Goal: Task Accomplishment & Management: Manage account settings

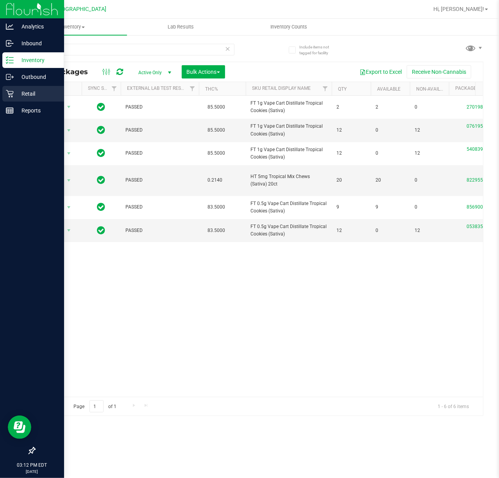
click at [8, 94] on icon at bounding box center [10, 94] width 8 height 8
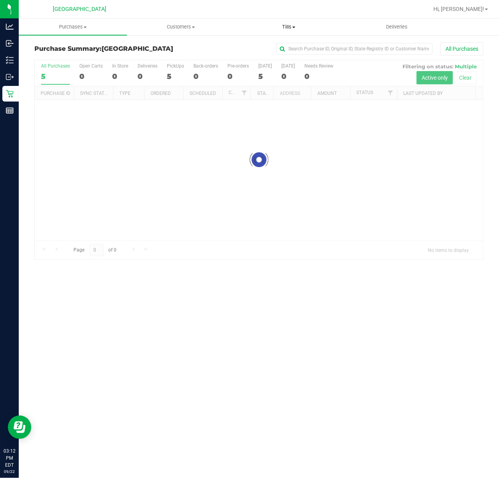
click at [294, 27] on span at bounding box center [293, 28] width 3 height 2
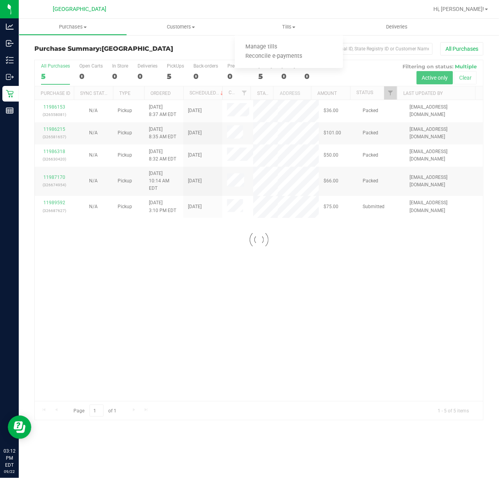
click at [246, 317] on div at bounding box center [259, 240] width 448 height 360
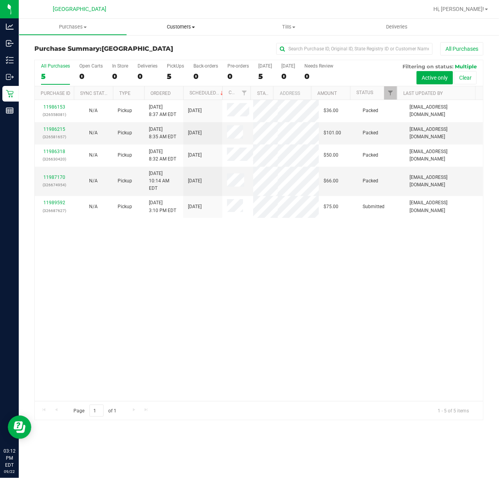
click at [186, 25] on span "Customers" at bounding box center [180, 26] width 107 height 7
click at [175, 44] on span "All customers" at bounding box center [155, 47] width 56 height 7
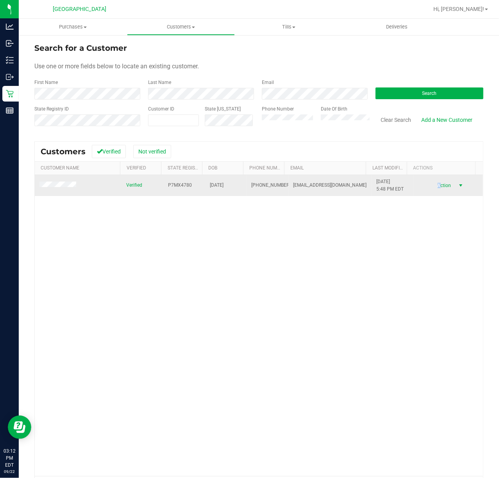
click at [430, 184] on span "Action" at bounding box center [442, 185] width 25 height 11
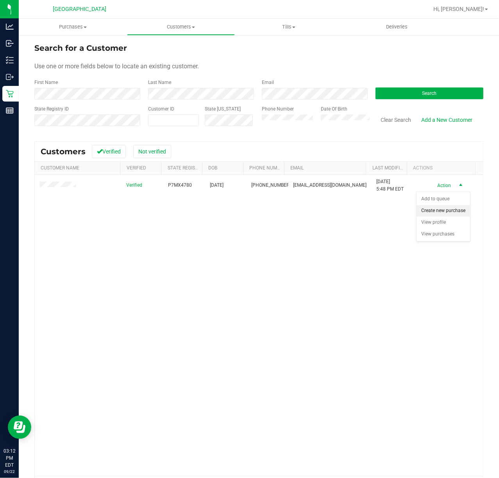
click at [440, 208] on li "Create new purchase" at bounding box center [442, 211] width 53 height 12
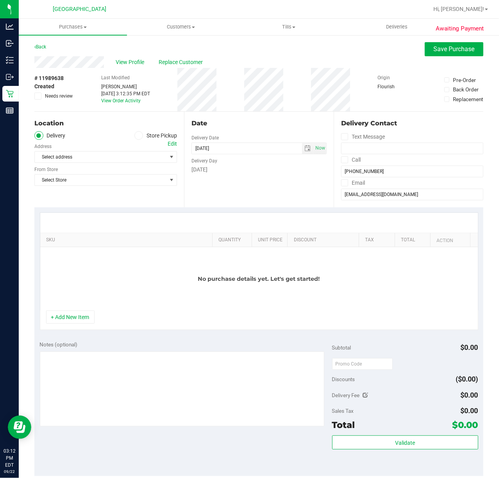
click at [158, 122] on div "Location" at bounding box center [105, 123] width 143 height 9
click at [154, 132] on label "Store Pickup" at bounding box center [155, 135] width 43 height 9
click at [0, 0] on input "Store Pickup" at bounding box center [0, 0] width 0 height 0
click at [142, 160] on span "Select Store" at bounding box center [101, 156] width 132 height 11
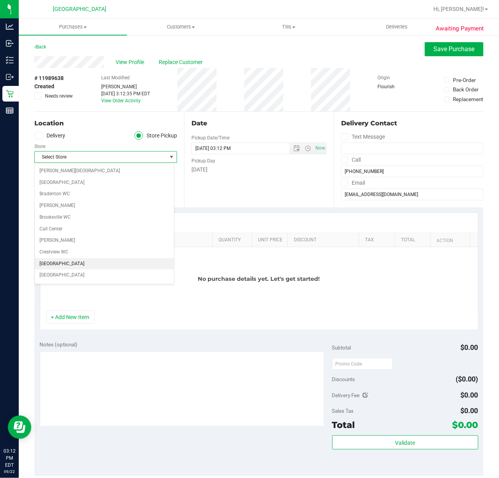
click at [71, 266] on li "[GEOGRAPHIC_DATA]" at bounding box center [104, 264] width 139 height 12
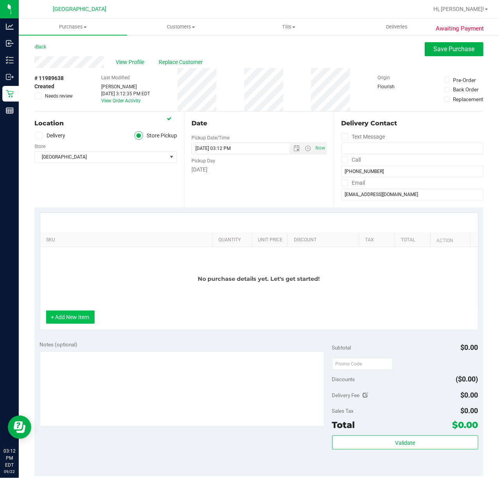
click at [76, 319] on button "+ Add New Item" at bounding box center [70, 316] width 48 height 13
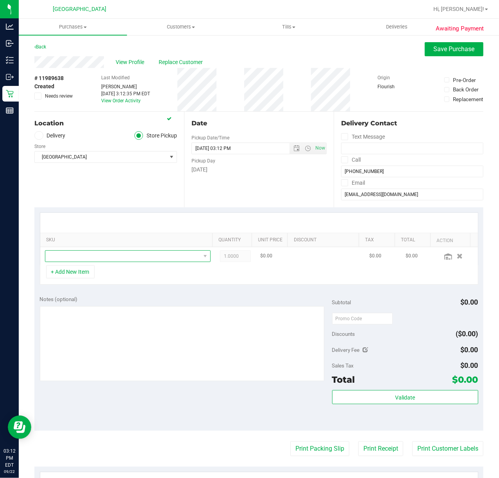
click at [103, 262] on span "NO DATA FOUND" at bounding box center [122, 256] width 155 height 11
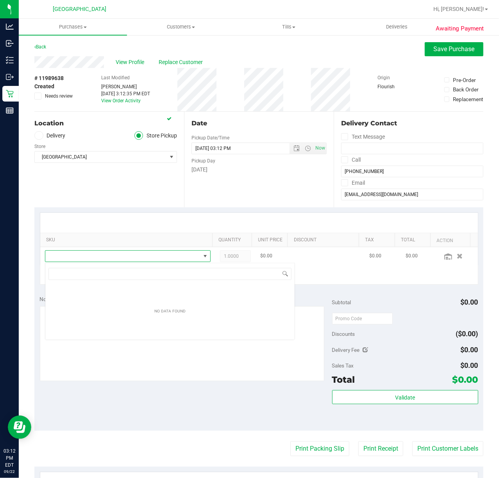
scroll to position [12, 159]
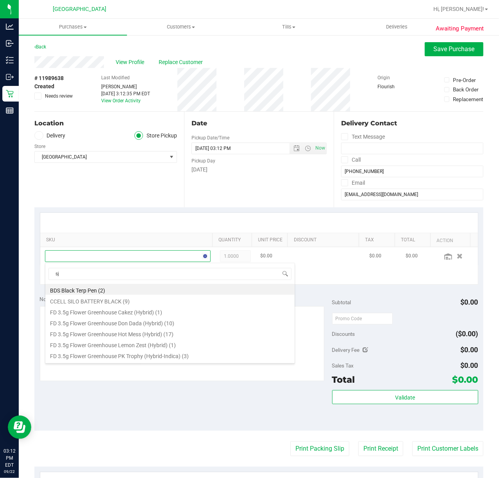
type input "sjy"
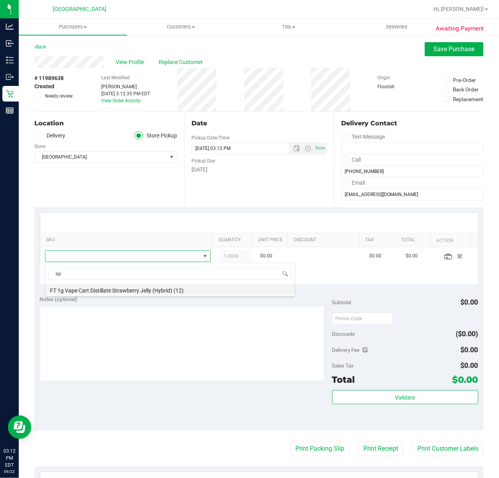
click at [153, 294] on li "FT 1g Vape Cart Distillate Strawberry Jelly (Hybrid) (12)" at bounding box center [169, 289] width 249 height 11
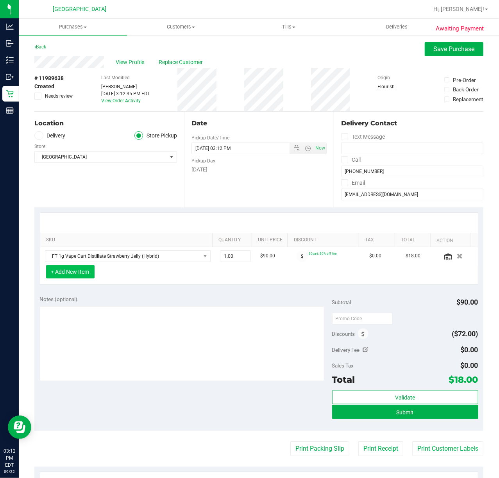
click at [85, 271] on button "+ Add New Item" at bounding box center [70, 271] width 48 height 13
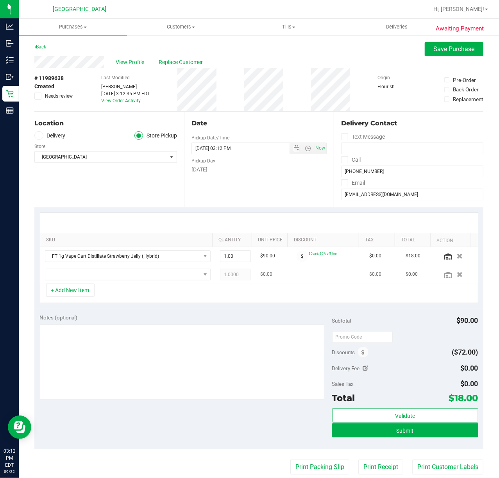
click at [148, 283] on td at bounding box center [127, 275] width 175 height 18
click at [148, 282] on td at bounding box center [127, 275] width 175 height 18
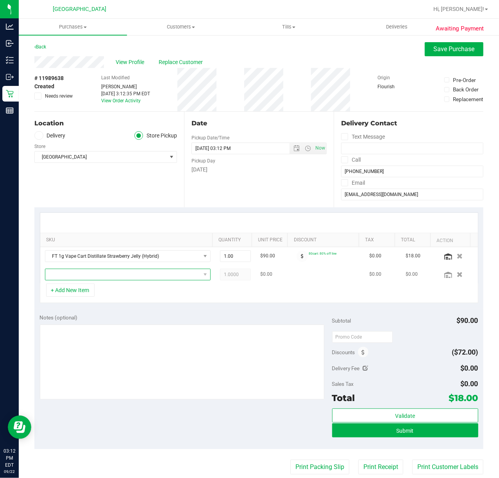
click at [153, 272] on span "NO DATA FOUND" at bounding box center [122, 274] width 155 height 11
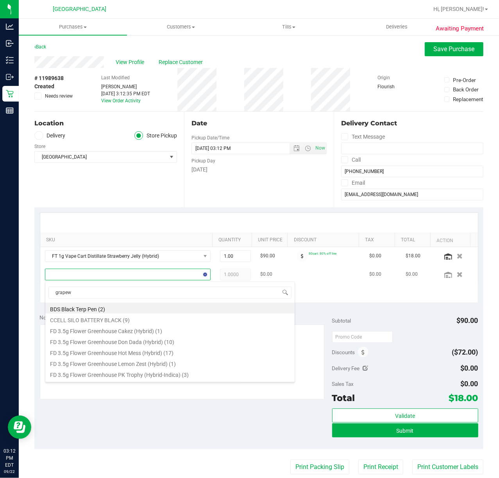
type input "grape"
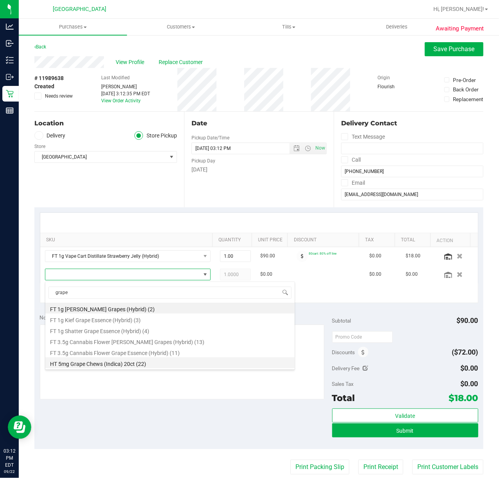
click at [183, 366] on li "HT 5mg Grape Chews (Indica) 20ct (22)" at bounding box center [169, 362] width 249 height 11
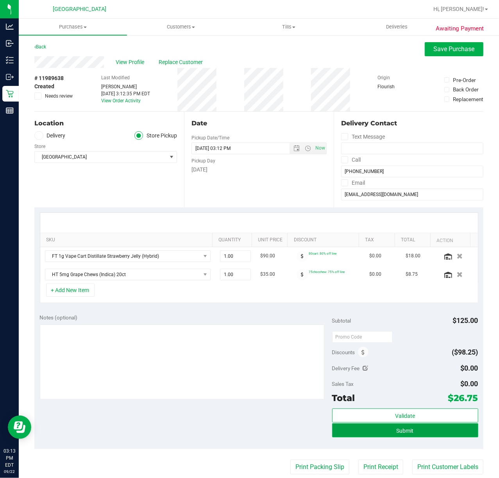
click at [348, 430] on button "Submit" at bounding box center [405, 430] width 146 height 14
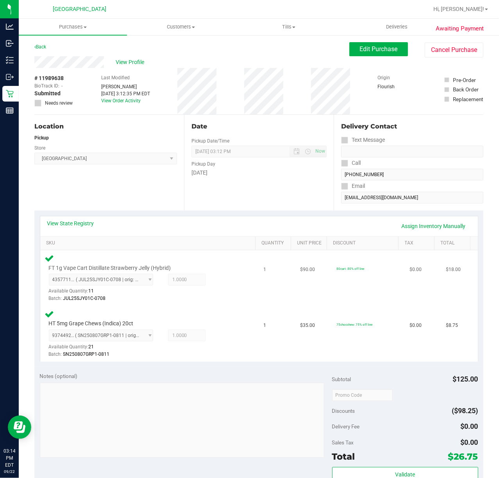
click at [331, 278] on td "80cart: 80% off line" at bounding box center [367, 278] width 73 height 56
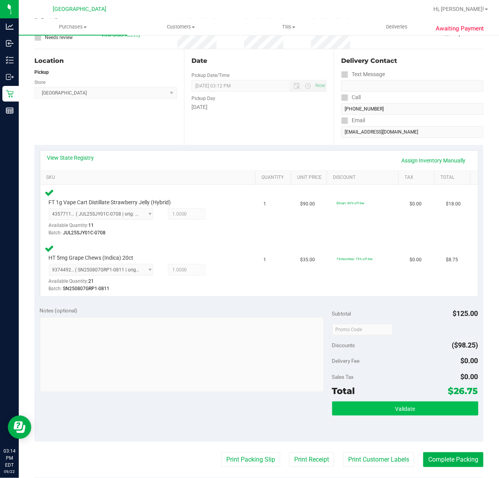
scroll to position [104, 0]
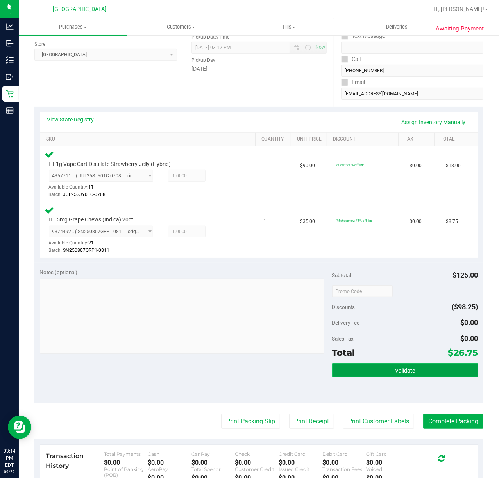
click at [371, 365] on button "Validate" at bounding box center [405, 370] width 146 height 14
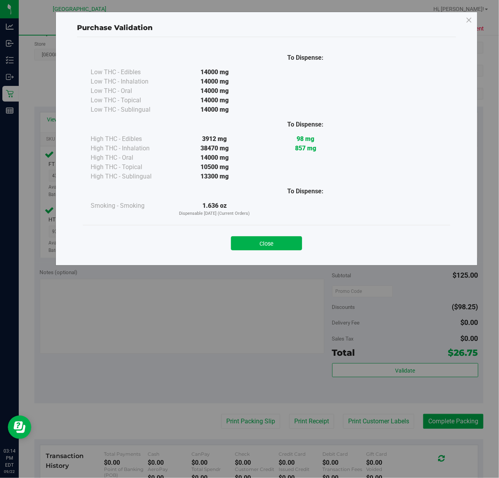
click at [266, 255] on div "Close" at bounding box center [266, 241] width 367 height 32
click at [266, 250] on button "Close" at bounding box center [266, 243] width 71 height 14
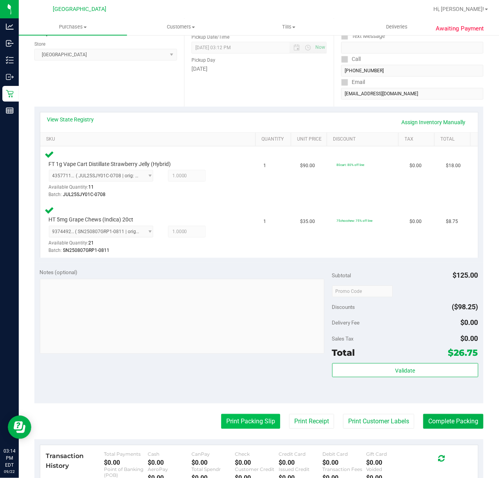
click at [231, 420] on button "Print Packing Slip" at bounding box center [250, 421] width 59 height 15
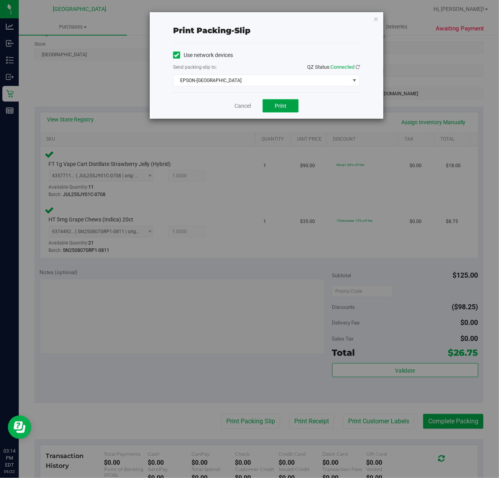
click at [276, 110] on button "Print" at bounding box center [280, 105] width 36 height 13
click at [273, 77] on span "EPSON-[GEOGRAPHIC_DATA]" at bounding box center [261, 80] width 176 height 11
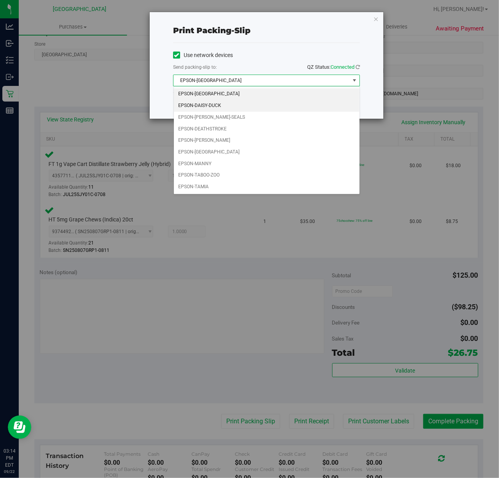
click at [228, 106] on li "EPSON-DAISY-DUCK" at bounding box center [266, 106] width 185 height 12
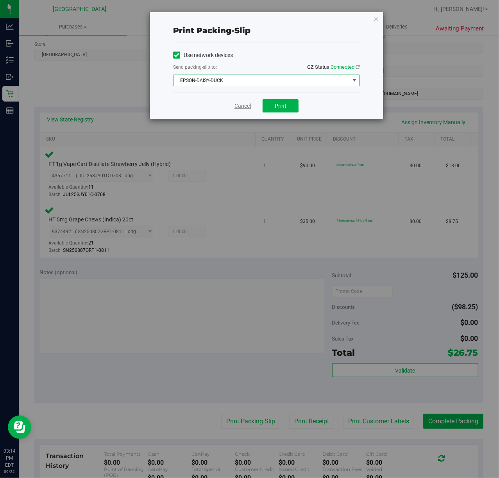
click at [244, 110] on link "Cancel" at bounding box center [242, 106] width 16 height 8
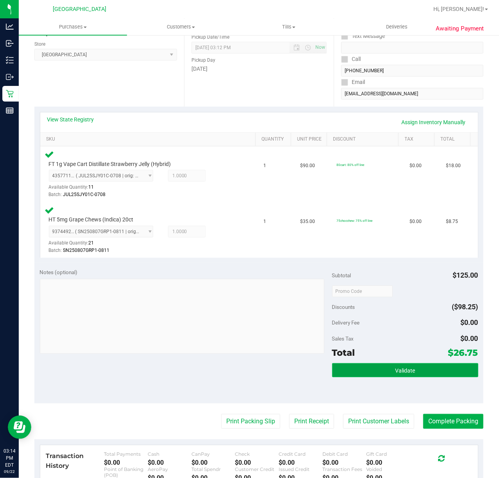
click at [380, 365] on button "Validate" at bounding box center [405, 370] width 146 height 14
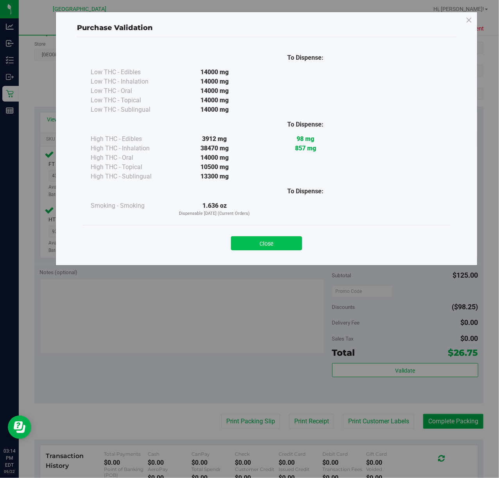
click at [272, 242] on button "Close" at bounding box center [266, 243] width 71 height 14
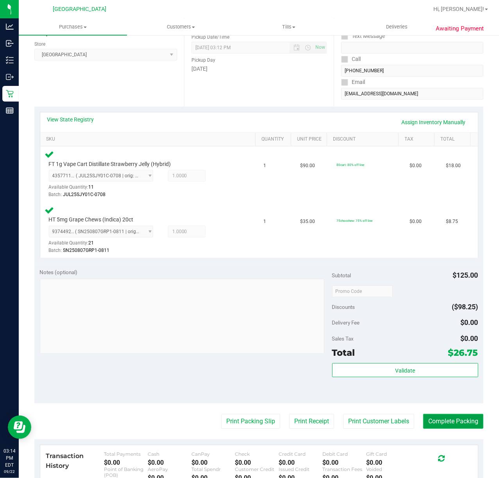
drag, startPoint x: 453, startPoint y: 423, endPoint x: 448, endPoint y: 426, distance: 5.2
click at [448, 426] on button "Complete Packing" at bounding box center [453, 421] width 60 height 15
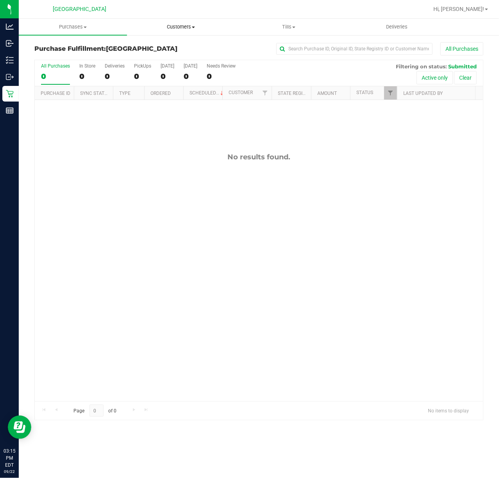
click at [207, 25] on span "Customers" at bounding box center [180, 26] width 107 height 7
click at [166, 48] on span "All customers" at bounding box center [155, 47] width 56 height 7
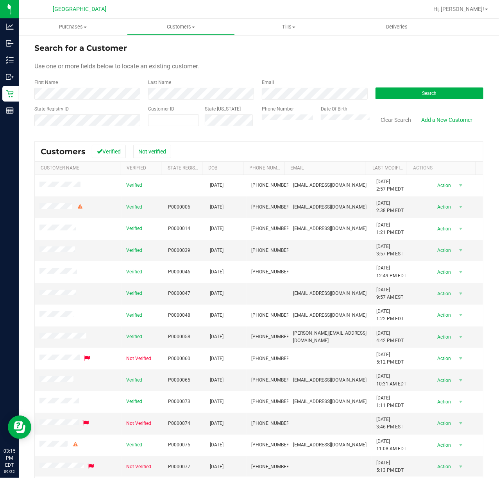
click at [99, 79] on div "First Name" at bounding box center [88, 89] width 108 height 21
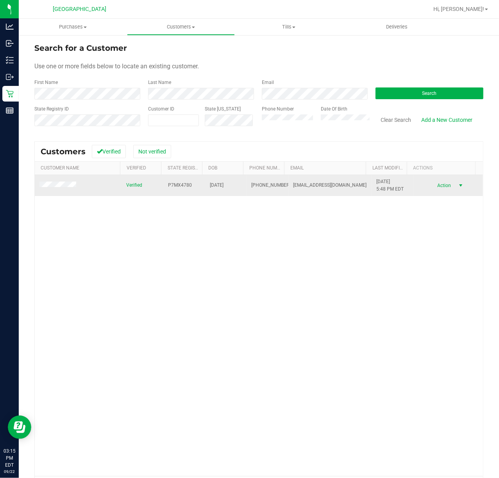
click at [457, 184] on span "select" at bounding box center [460, 185] width 6 height 6
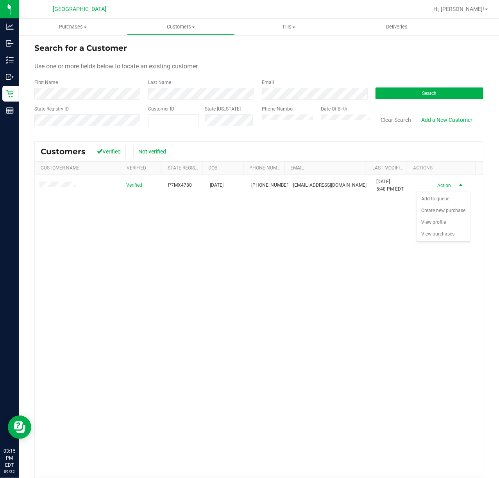
click at [209, 255] on div "Verified P7MX4780 [DATE] (954) 376-1043 [EMAIL_ADDRESS][DOMAIN_NAME] [DATE] 5:4…" at bounding box center [259, 325] width 448 height 301
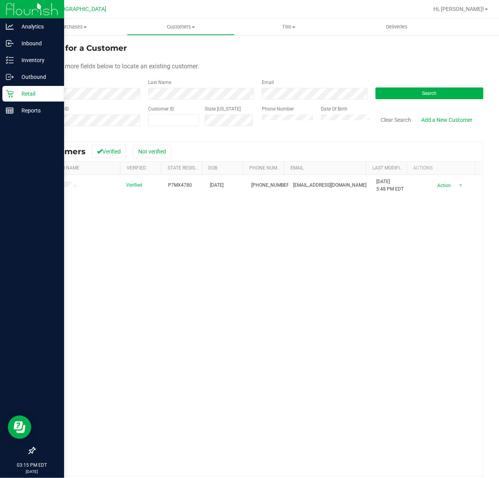
drag, startPoint x: 48, startPoint y: 187, endPoint x: 63, endPoint y: 188, distance: 15.3
click at [63, 188] on div at bounding box center [32, 281] width 64 height 324
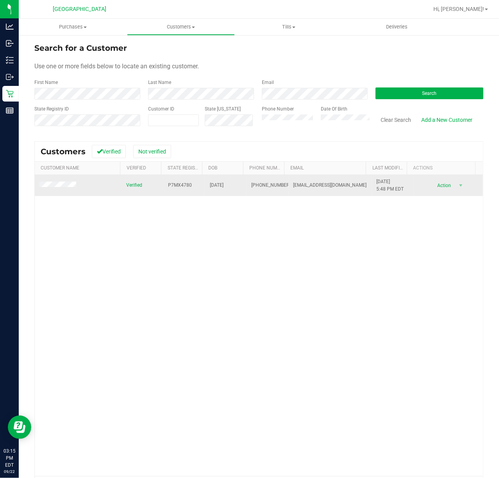
drag, startPoint x: 63, startPoint y: 189, endPoint x: 68, endPoint y: 189, distance: 4.3
click at [68, 189] on div "Analytics Inbound Inventory Outbound Retail Reports 03:15 PM EDT [DATE] 09/22 […" at bounding box center [249, 239] width 499 height 478
click at [68, 189] on span at bounding box center [58, 186] width 39 height 8
click at [439, 189] on span "Action" at bounding box center [442, 185] width 25 height 11
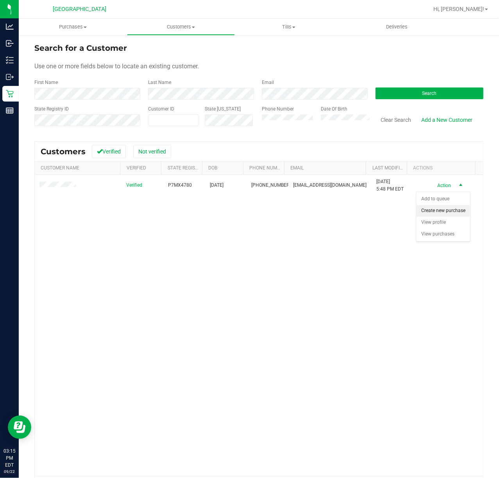
click at [459, 210] on li "Create new purchase" at bounding box center [442, 211] width 53 height 12
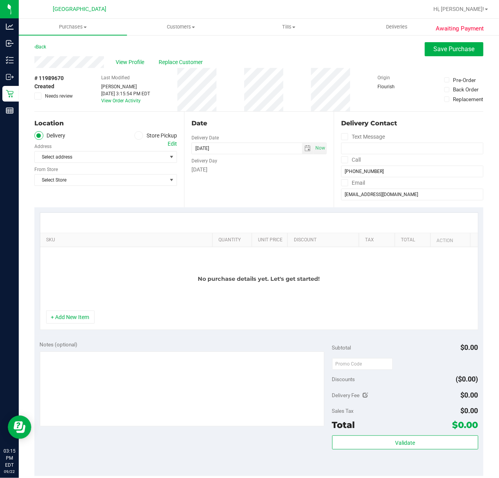
click at [139, 138] on label "Store Pickup" at bounding box center [155, 135] width 43 height 9
click at [0, 0] on input "Store Pickup" at bounding box center [0, 0] width 0 height 0
click at [135, 152] on span "Select Store" at bounding box center [101, 156] width 132 height 11
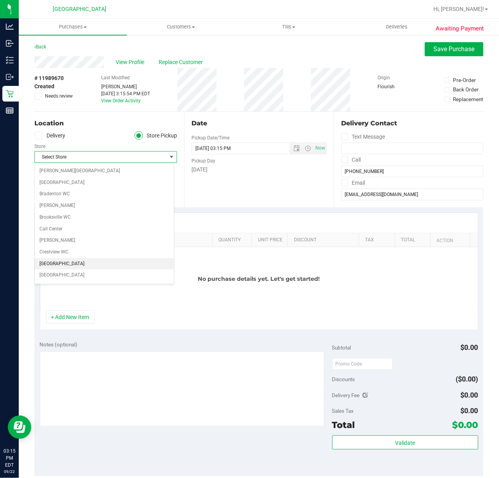
click at [77, 262] on li "[GEOGRAPHIC_DATA]" at bounding box center [104, 264] width 139 height 12
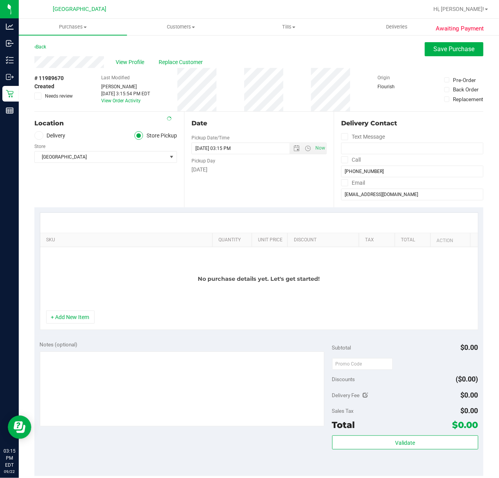
click at [178, 263] on div "No purchase details yet. Let's get started!" at bounding box center [258, 278] width 437 height 63
click at [94, 317] on button "+ Add New Item" at bounding box center [70, 316] width 48 height 13
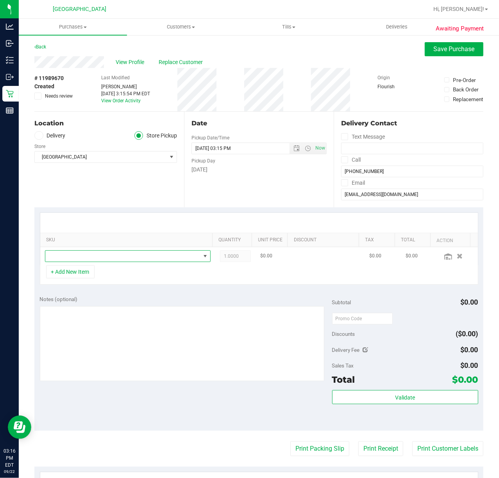
click at [151, 261] on span "NO DATA FOUND" at bounding box center [122, 256] width 155 height 11
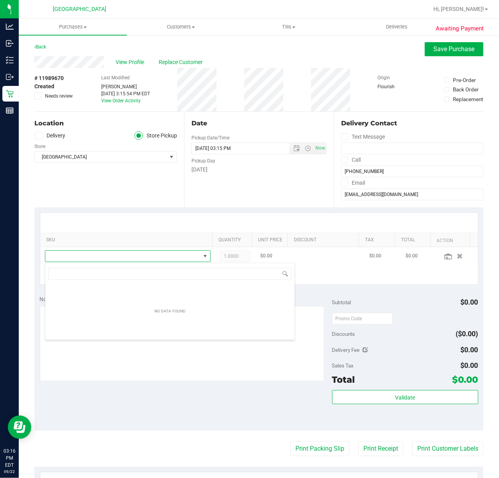
scroll to position [12, 159]
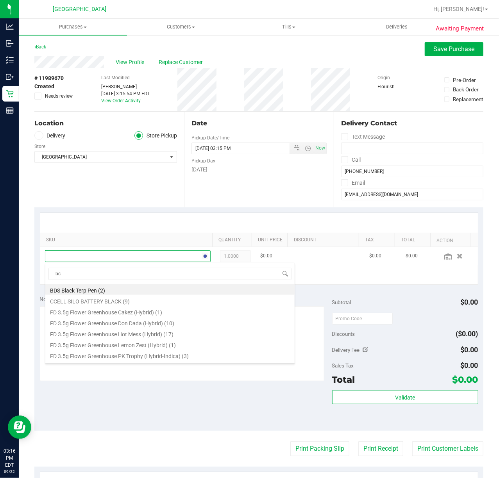
type input "bct"
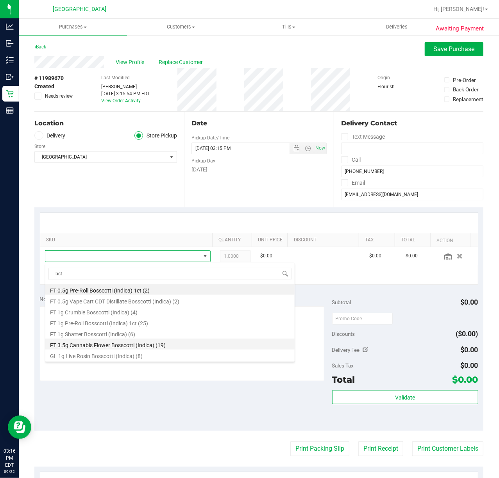
click at [161, 349] on li "FT 3.5g Cannabis Flower Bosscotti (Indica) (19)" at bounding box center [169, 344] width 249 height 11
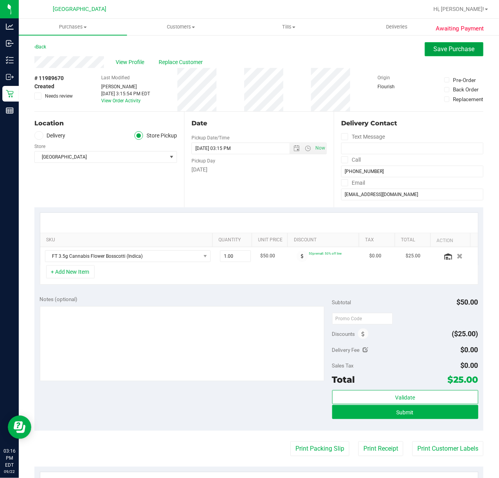
click at [437, 47] on span "Save Purchase" at bounding box center [453, 48] width 41 height 7
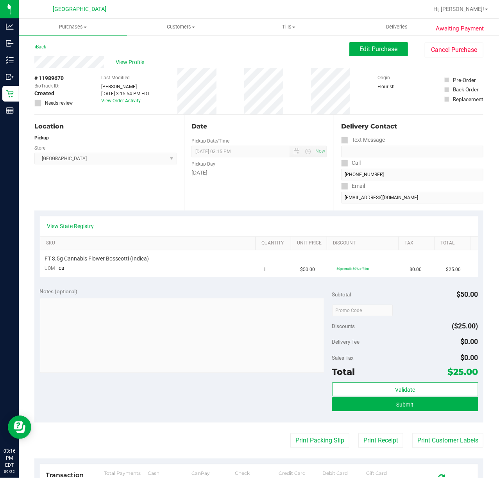
click at [357, 415] on div "Validate Submit" at bounding box center [405, 399] width 146 height 35
click at [358, 415] on div "Validate Submit" at bounding box center [405, 399] width 146 height 35
click at [360, 405] on button "Submit" at bounding box center [405, 404] width 146 height 14
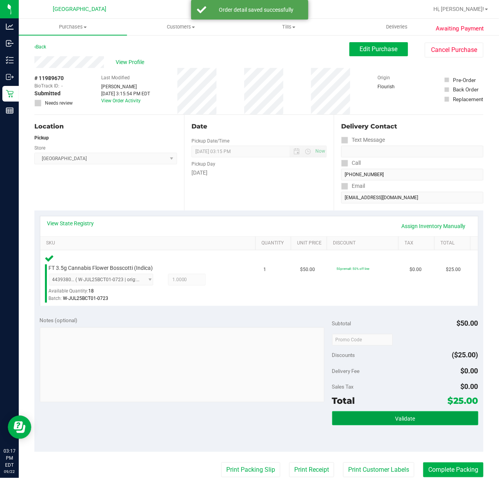
click at [397, 414] on button "Validate" at bounding box center [405, 418] width 146 height 14
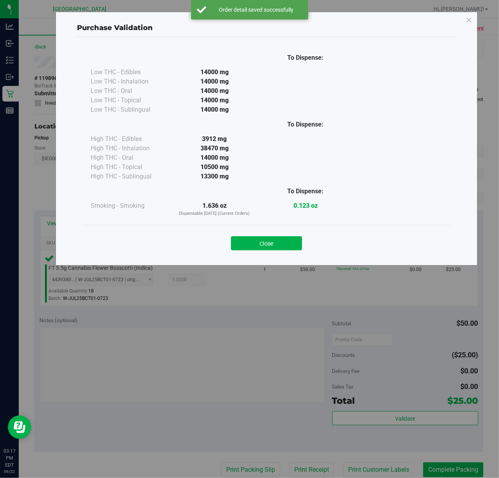
click at [258, 235] on div "Close" at bounding box center [266, 241] width 355 height 20
click at [258, 237] on button "Close" at bounding box center [266, 243] width 71 height 14
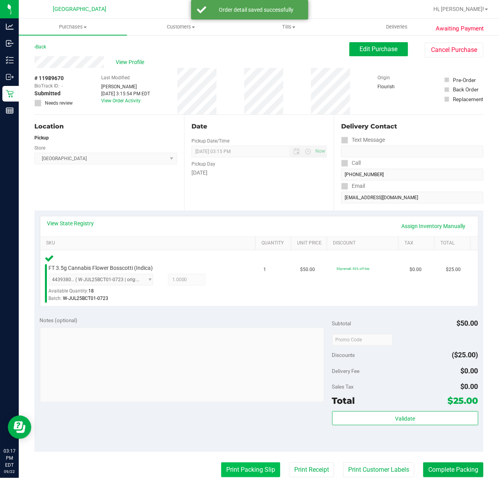
click at [245, 473] on button "Print Packing Slip" at bounding box center [250, 469] width 59 height 15
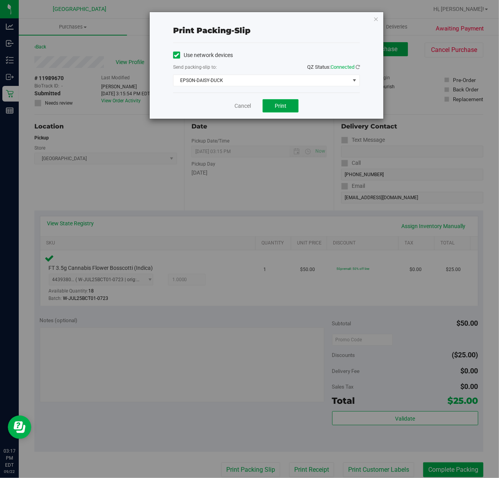
click at [277, 103] on span "Print" at bounding box center [280, 106] width 12 height 6
click at [244, 105] on link "Cancel" at bounding box center [242, 106] width 16 height 8
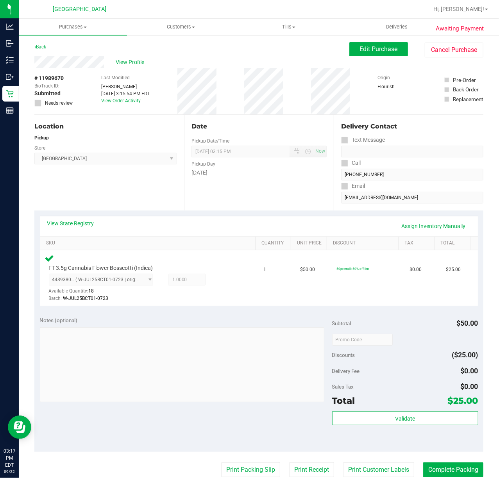
click at [390, 429] on div "Validate" at bounding box center [405, 428] width 146 height 35
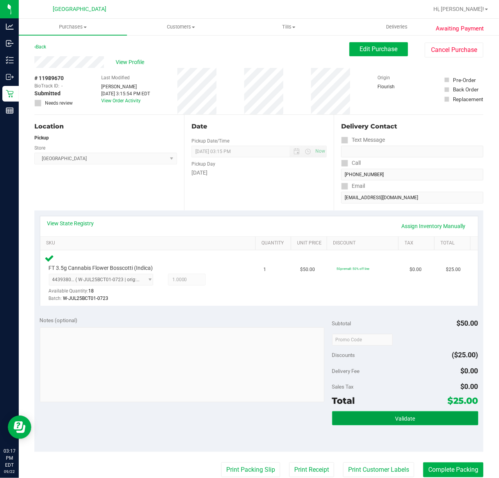
click at [395, 421] on span "Validate" at bounding box center [405, 418] width 20 height 6
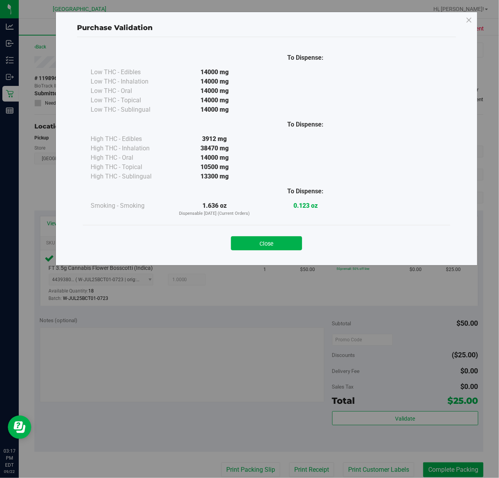
click at [265, 234] on div "Close" at bounding box center [266, 241] width 355 height 20
click at [262, 246] on button "Close" at bounding box center [266, 243] width 71 height 14
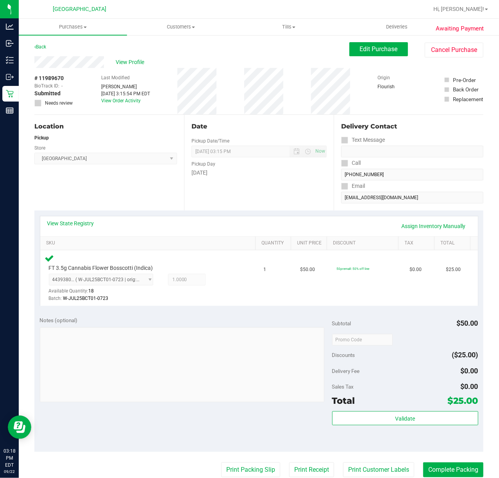
click at [369, 437] on div "Validate" at bounding box center [405, 428] width 146 height 35
click at [369, 433] on div "Validate" at bounding box center [405, 428] width 146 height 35
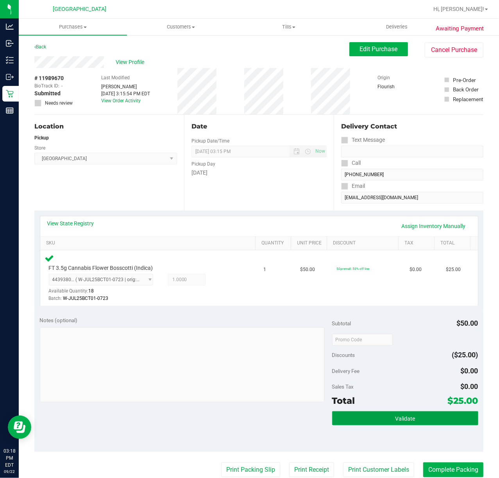
click at [366, 423] on button "Validate" at bounding box center [405, 418] width 146 height 14
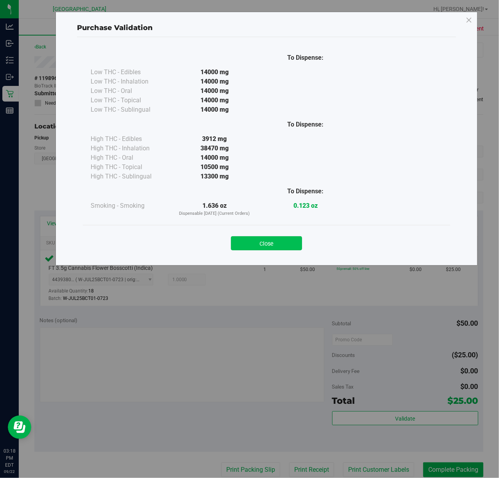
click at [250, 246] on button "Close" at bounding box center [266, 243] width 71 height 14
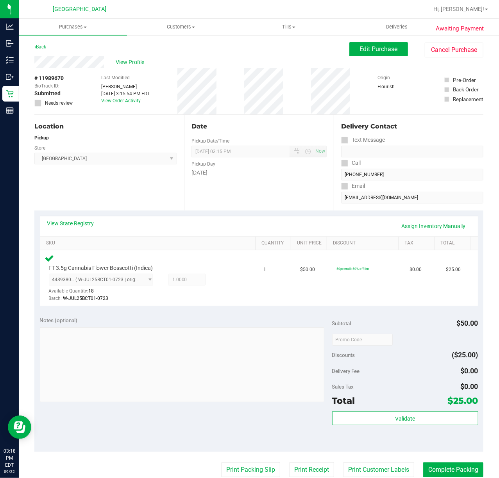
click at [439, 462] on purchase-details "Back Edit Purchase Cancel Purchase View Profile # 11989670 BioTrack ID: - Submi…" at bounding box center [258, 340] width 449 height 597
click at [439, 466] on button "Complete Packing" at bounding box center [453, 469] width 60 height 15
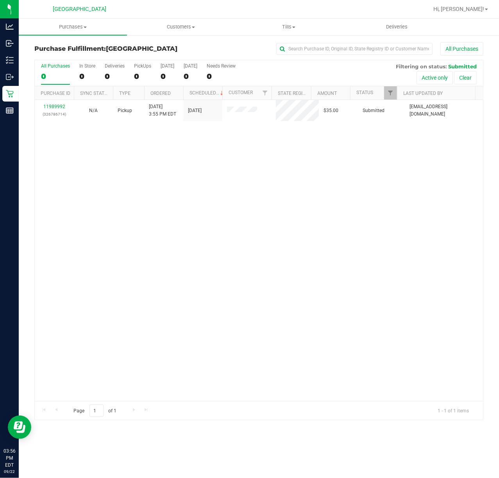
click at [57, 100] on th "Purchase ID" at bounding box center [54, 93] width 39 height 14
click at [57, 105] on link "11989992" at bounding box center [54, 106] width 22 height 5
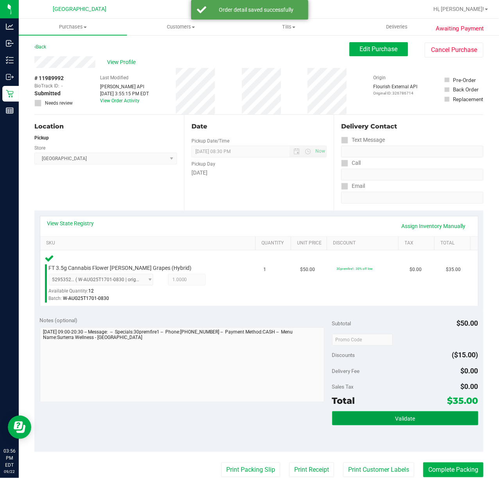
click at [397, 415] on button "Validate" at bounding box center [405, 418] width 146 height 14
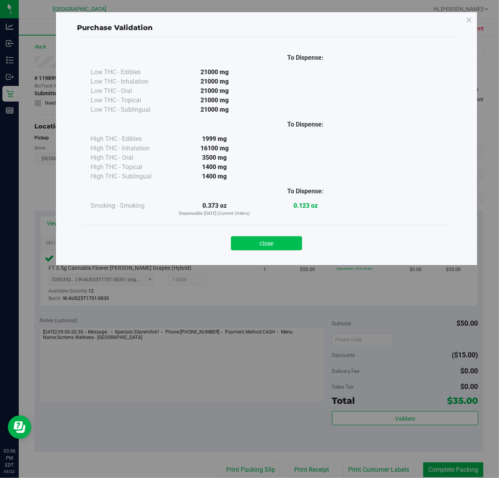
click at [261, 237] on button "Close" at bounding box center [266, 243] width 71 height 14
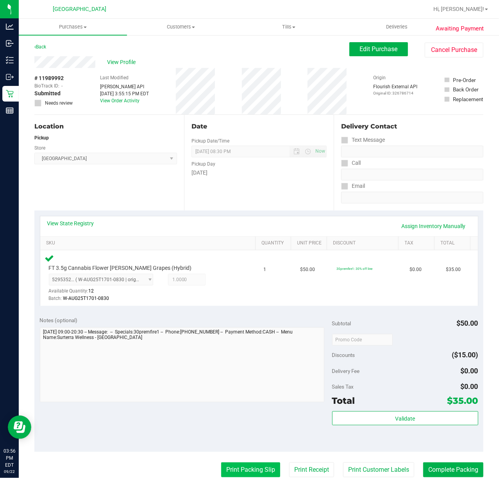
click at [251, 472] on button "Print Packing Slip" at bounding box center [250, 469] width 59 height 15
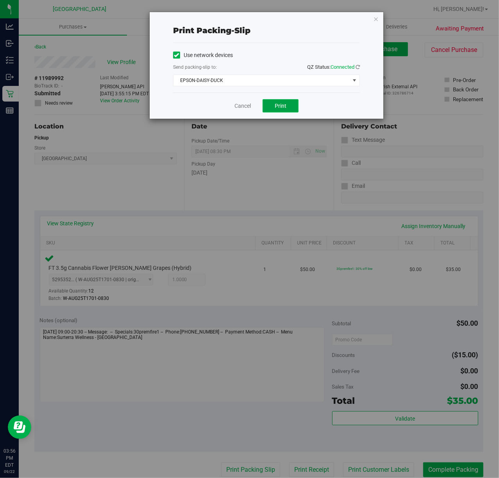
click at [272, 105] on button "Print" at bounding box center [280, 105] width 36 height 13
click at [249, 105] on link "Cancel" at bounding box center [242, 106] width 16 height 8
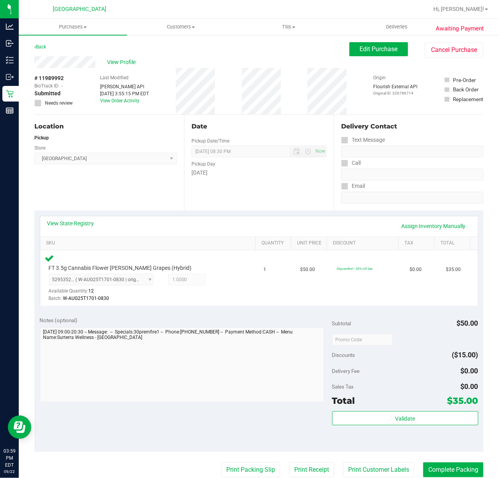
click at [419, 407] on div "Total $35.00" at bounding box center [405, 401] width 146 height 14
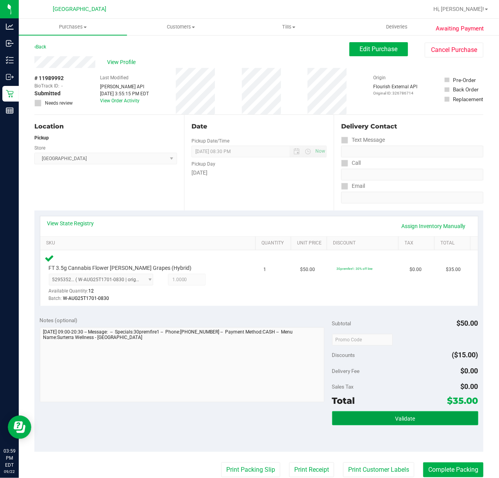
click at [416, 419] on button "Validate" at bounding box center [405, 418] width 146 height 14
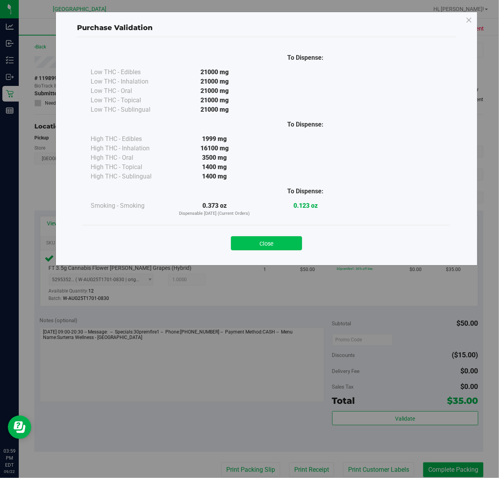
click at [249, 237] on button "Close" at bounding box center [266, 243] width 71 height 14
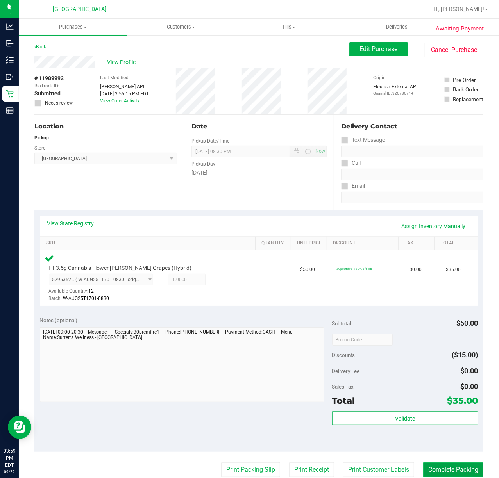
click at [452, 462] on button "Complete Packing" at bounding box center [453, 469] width 60 height 15
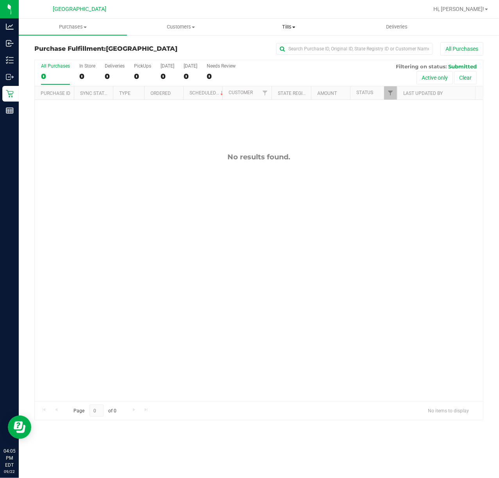
click at [282, 28] on span "Tills" at bounding box center [288, 26] width 107 height 7
click at [276, 46] on span "Manage tills" at bounding box center [261, 47] width 53 height 7
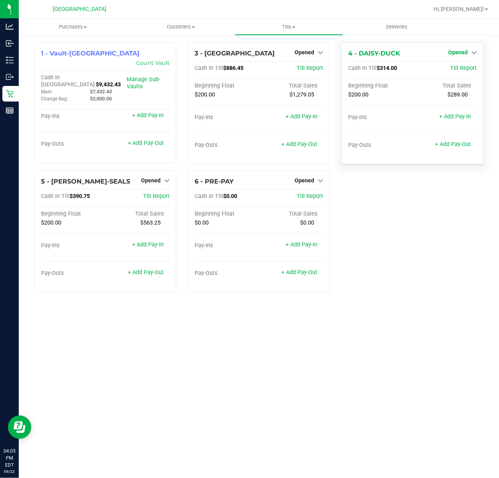
click at [462, 52] on span "Opened" at bounding box center [458, 52] width 20 height 6
click at [462, 66] on link "Close Till" at bounding box center [458, 69] width 21 height 6
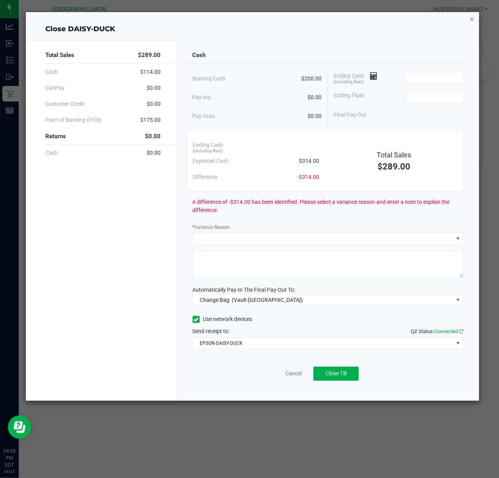
click at [473, 20] on icon "button" at bounding box center [471, 18] width 5 height 9
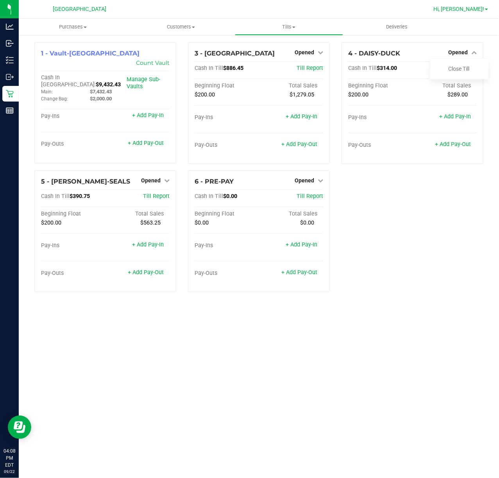
click at [478, 9] on span "Hi, [PERSON_NAME]!" at bounding box center [458, 9] width 51 height 6
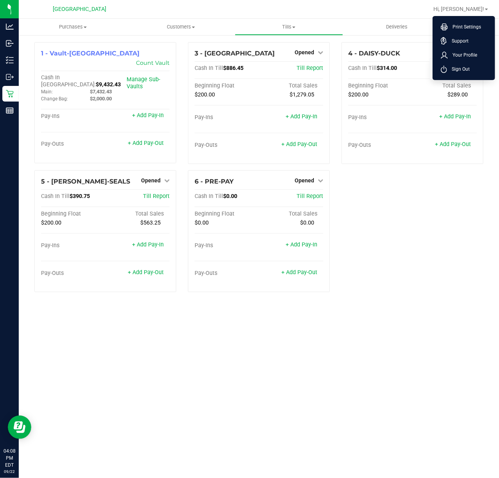
click at [459, 241] on div "1 - Vault-[GEOGRAPHIC_DATA] Count Vault Cash In Vault: $9,432.43 Main: $7,432.4…" at bounding box center [259, 170] width 460 height 256
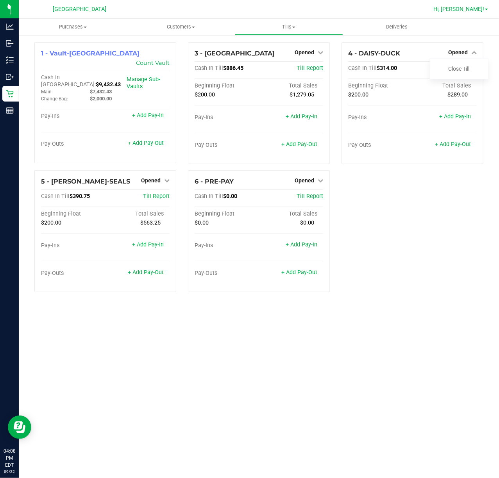
click at [476, 10] on span "Hi, [PERSON_NAME]!" at bounding box center [458, 9] width 51 height 6
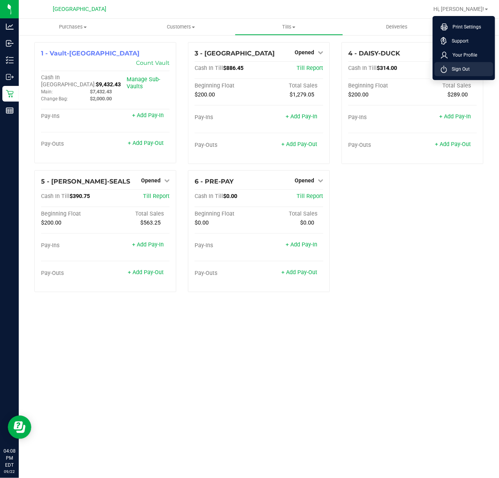
click at [467, 65] on span "Sign Out" at bounding box center [458, 69] width 23 height 8
